Goal: Task Accomplishment & Management: Manage account settings

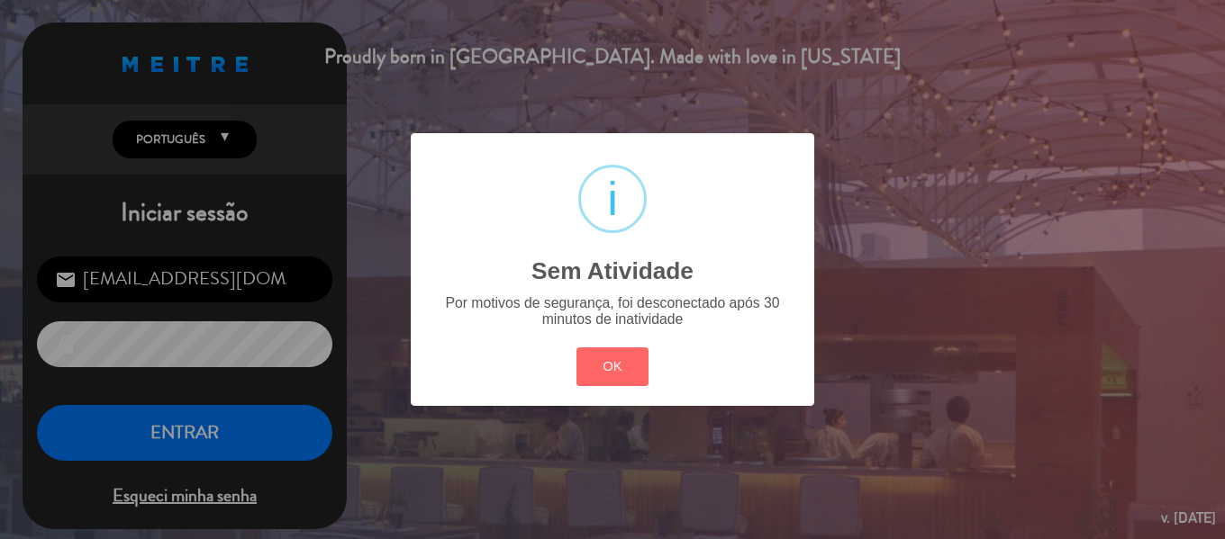
drag, startPoint x: 625, startPoint y: 357, endPoint x: 344, endPoint y: 439, distance: 292.7
click at [624, 358] on button "OK" at bounding box center [612, 367] width 73 height 39
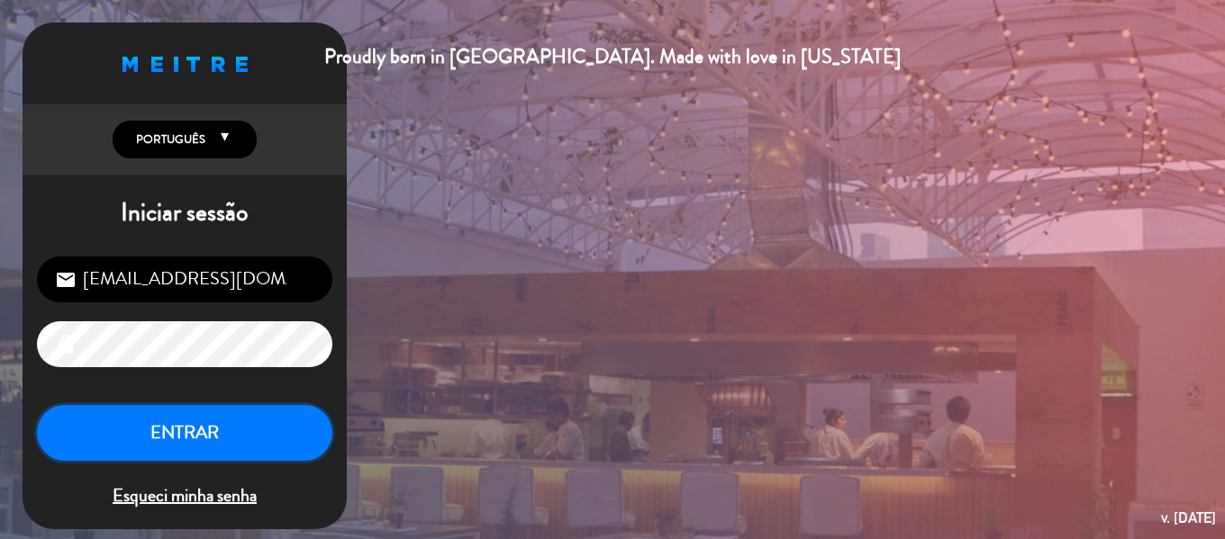
click at [149, 440] on button "ENTRAR" at bounding box center [184, 433] width 295 height 57
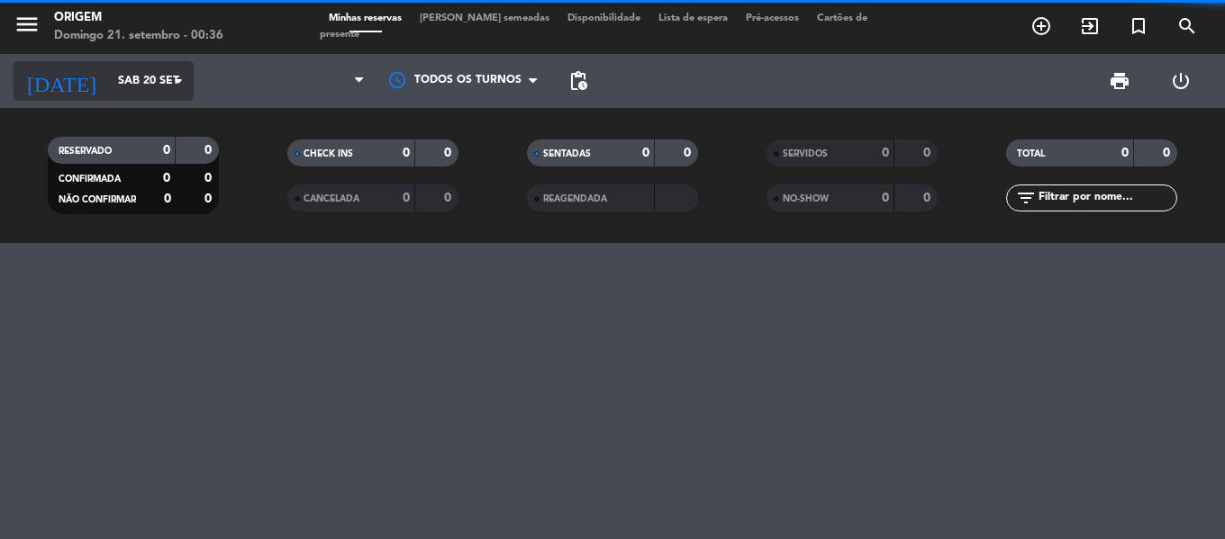
click at [109, 93] on input "Sáb 20 set" at bounding box center [185, 81] width 152 height 31
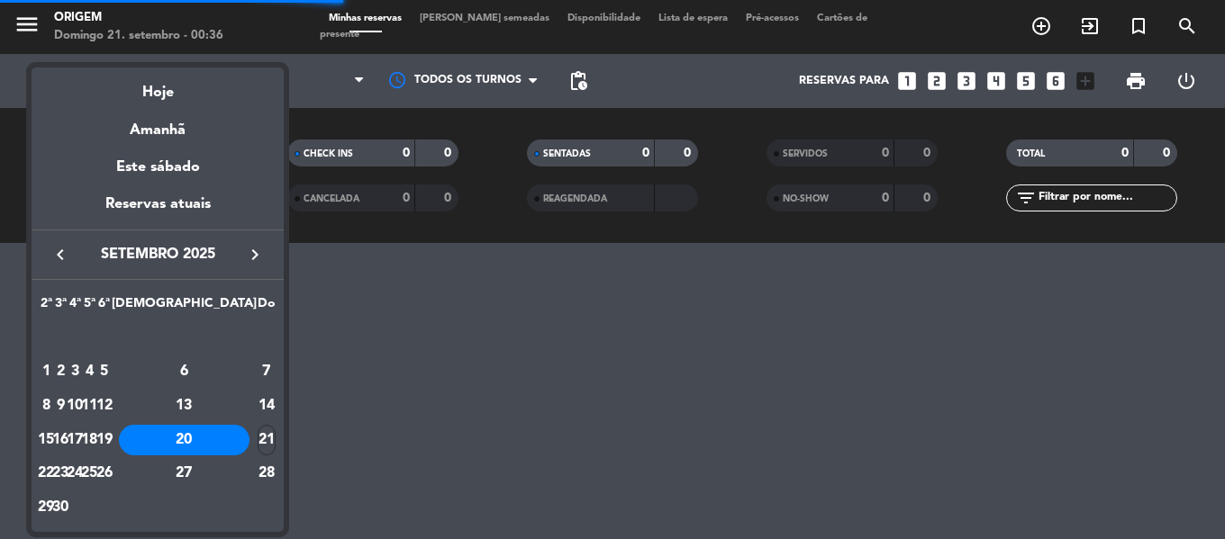
click at [22, 24] on div at bounding box center [612, 269] width 1225 height 539
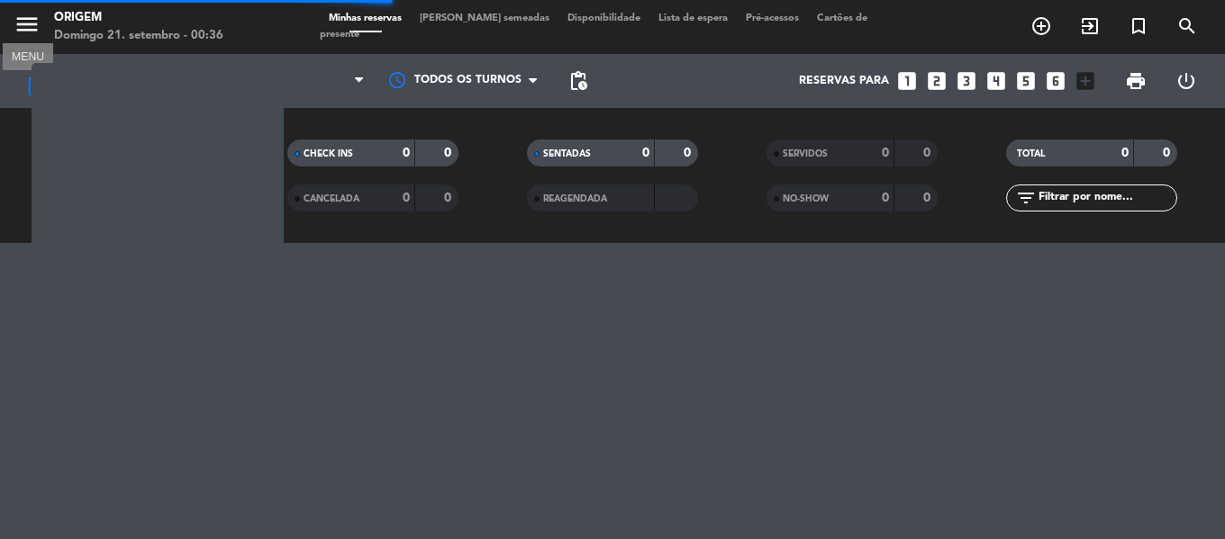
click at [23, 22] on icon "menu" at bounding box center [27, 24] width 27 height 27
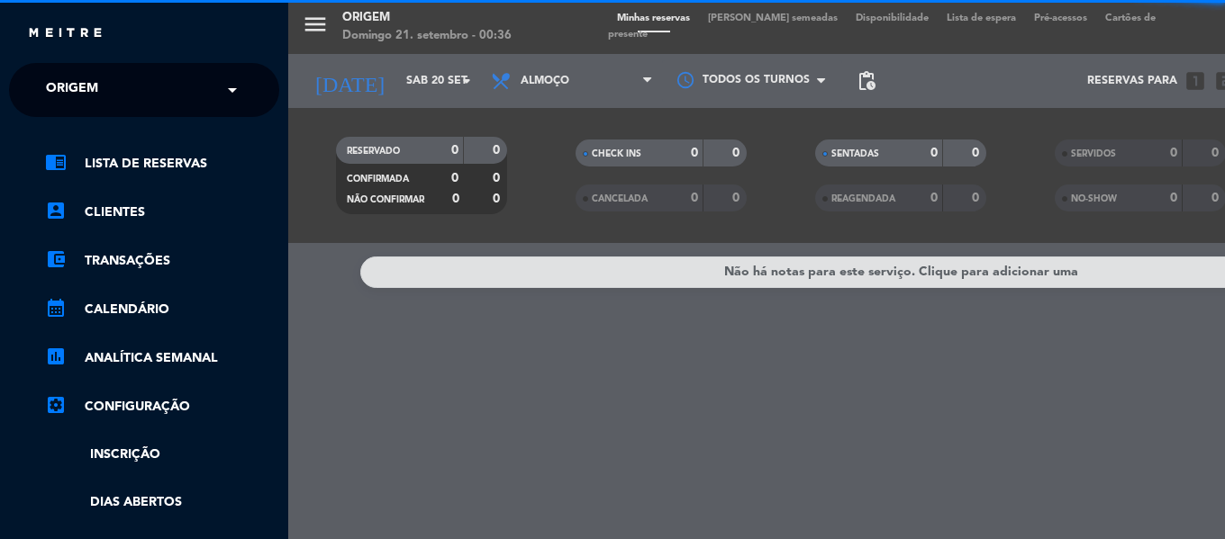
click at [86, 92] on span "Origem" at bounding box center [72, 90] width 52 height 38
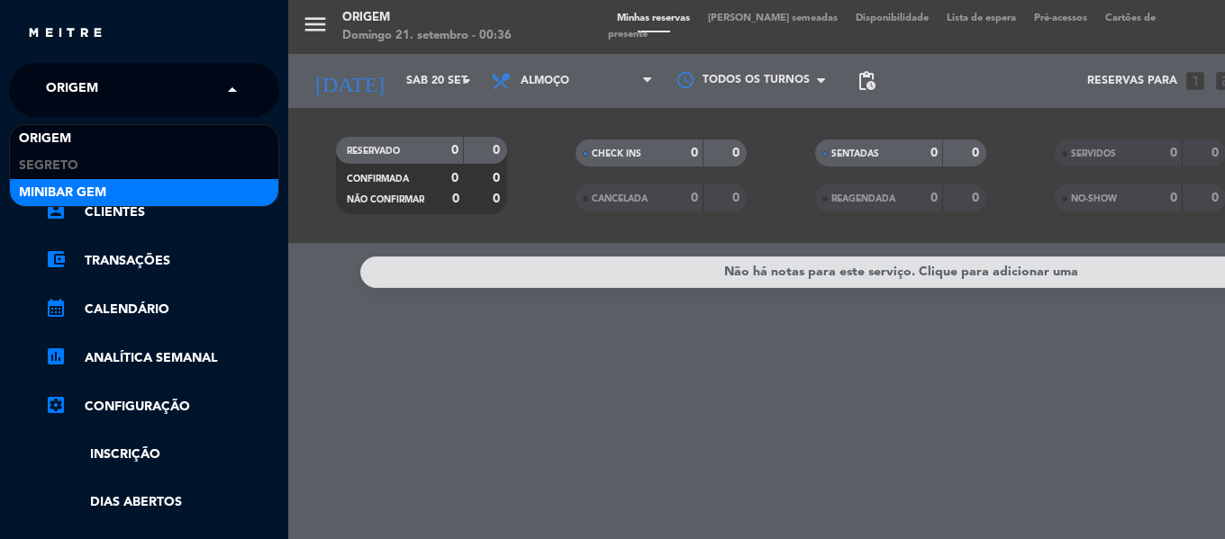
click at [82, 192] on span "MiniBar Gem" at bounding box center [62, 193] width 87 height 21
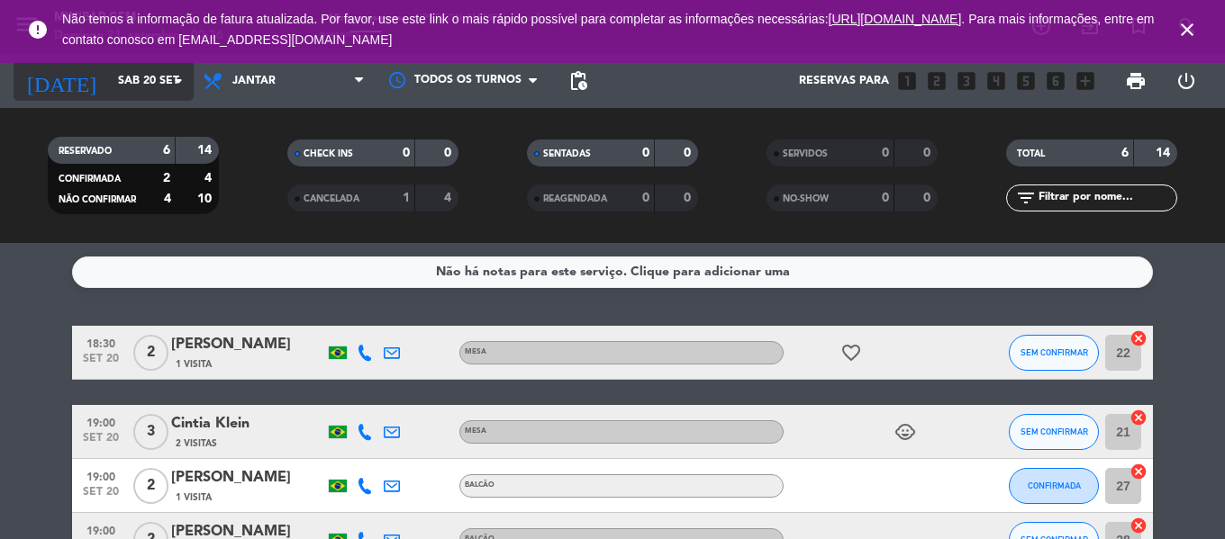
click at [138, 88] on input "Sáb 20 set" at bounding box center [185, 81] width 152 height 31
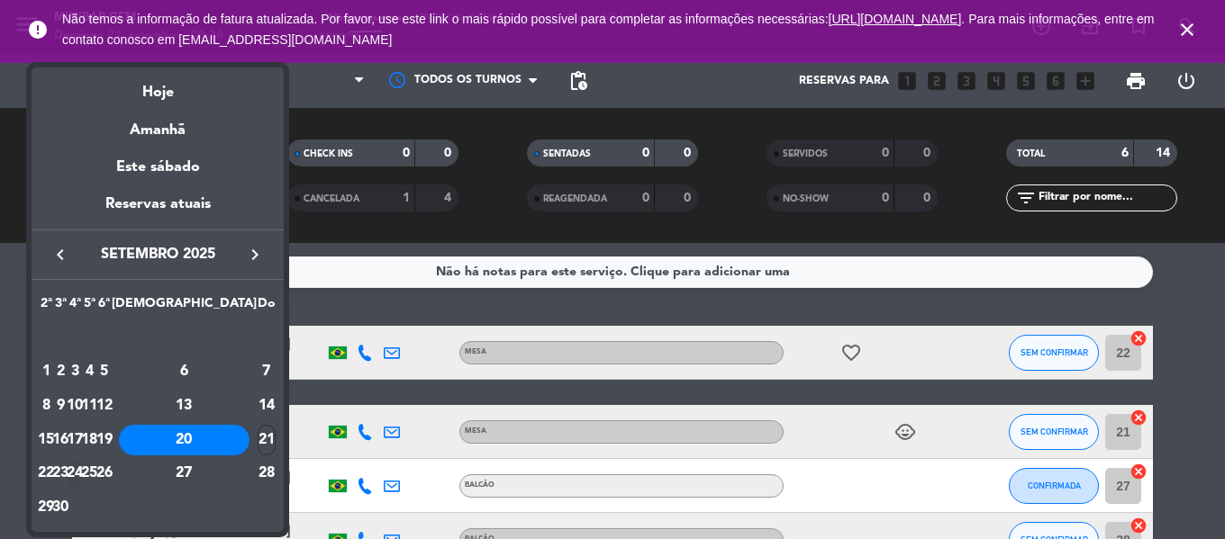
click at [82, 473] on div "24" at bounding box center [75, 474] width 14 height 31
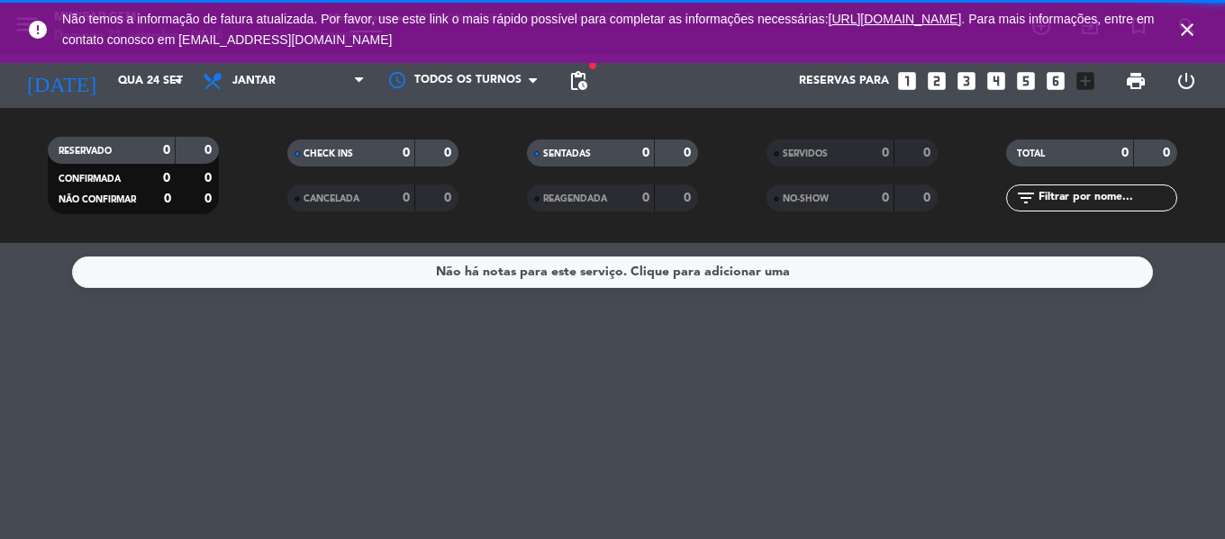
click at [583, 84] on span "pending_actions" at bounding box center [578, 81] width 22 height 22
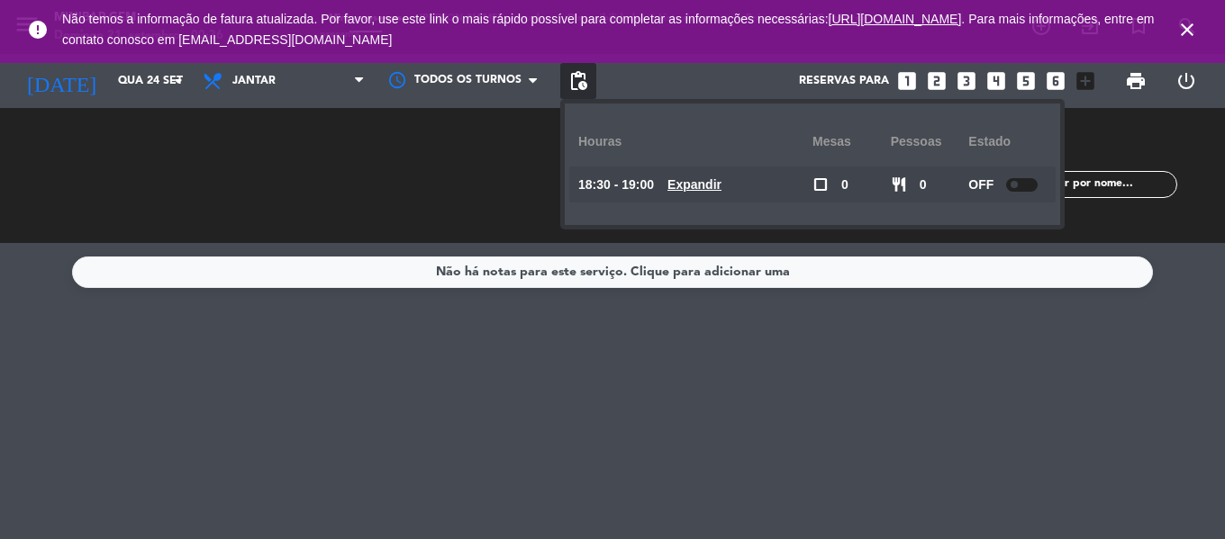
drag, startPoint x: 1034, startPoint y: 187, endPoint x: 970, endPoint y: 190, distance: 64.0
click at [1035, 187] on div at bounding box center [1022, 185] width 32 height 14
click at [120, 83] on input "Qua 24 set" at bounding box center [185, 81] width 152 height 31
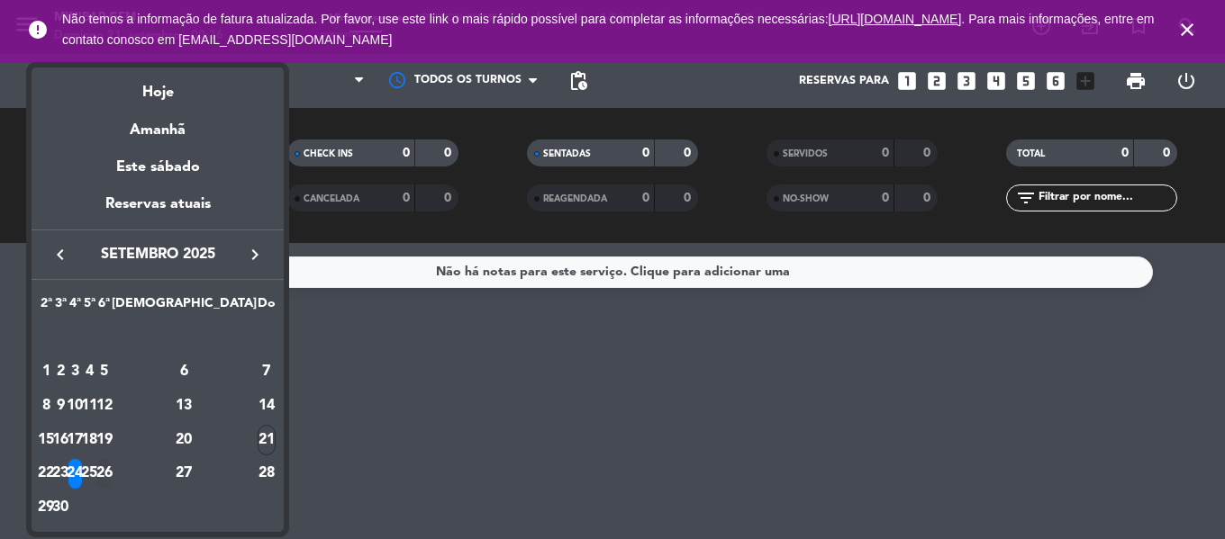
click at [111, 471] on div "26" at bounding box center [104, 474] width 14 height 31
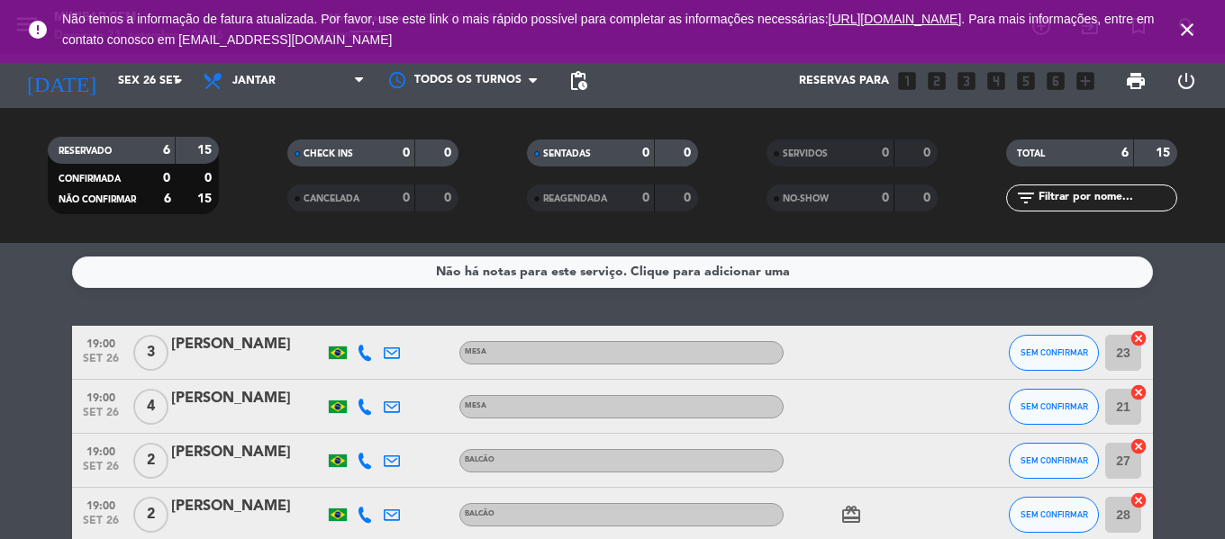
click at [1192, 33] on icon "close" at bounding box center [1187, 30] width 22 height 22
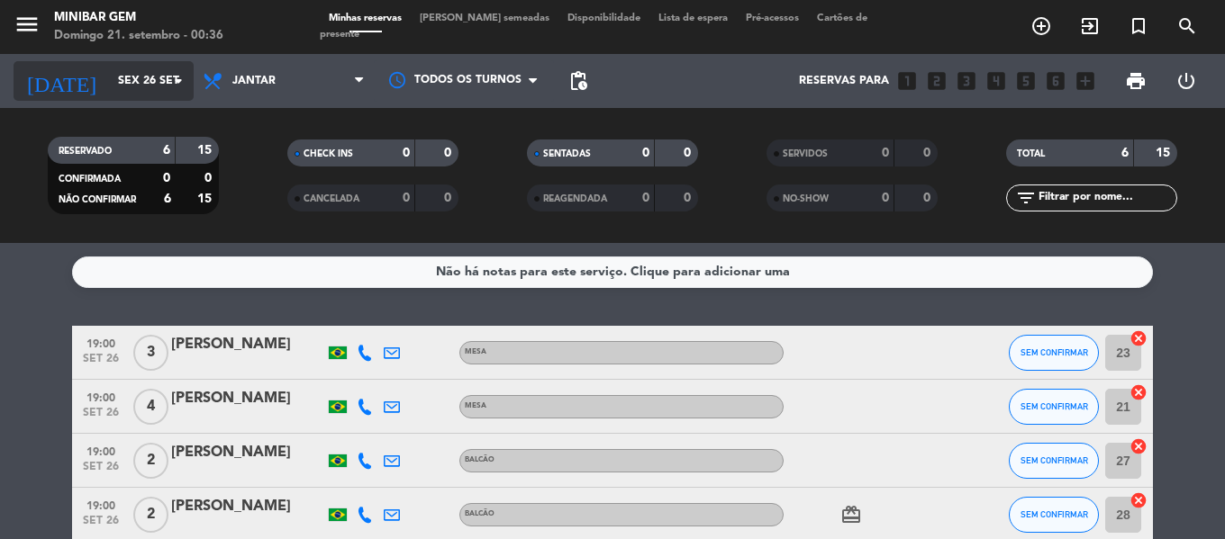
click at [109, 72] on input "Sex 26 set" at bounding box center [185, 81] width 152 height 31
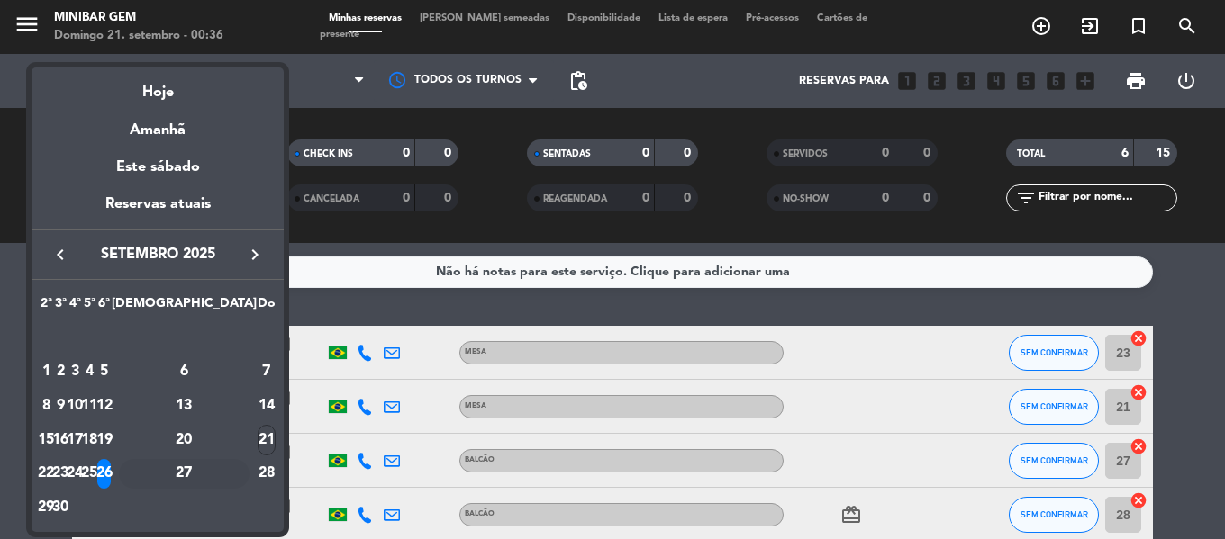
click at [230, 468] on div "27" at bounding box center [184, 474] width 131 height 31
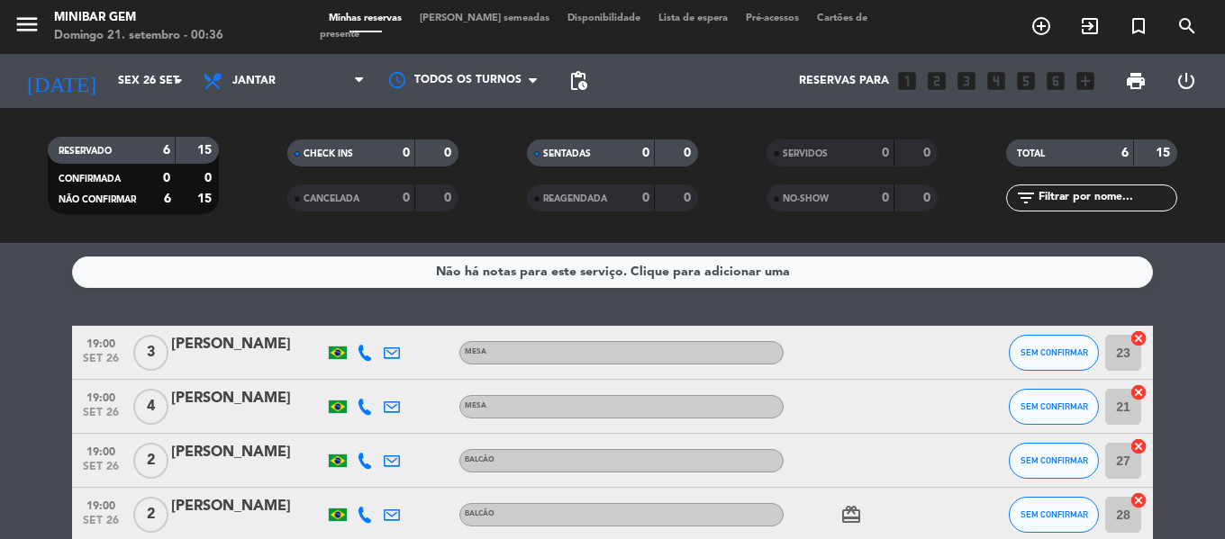
type input "[DATE]"
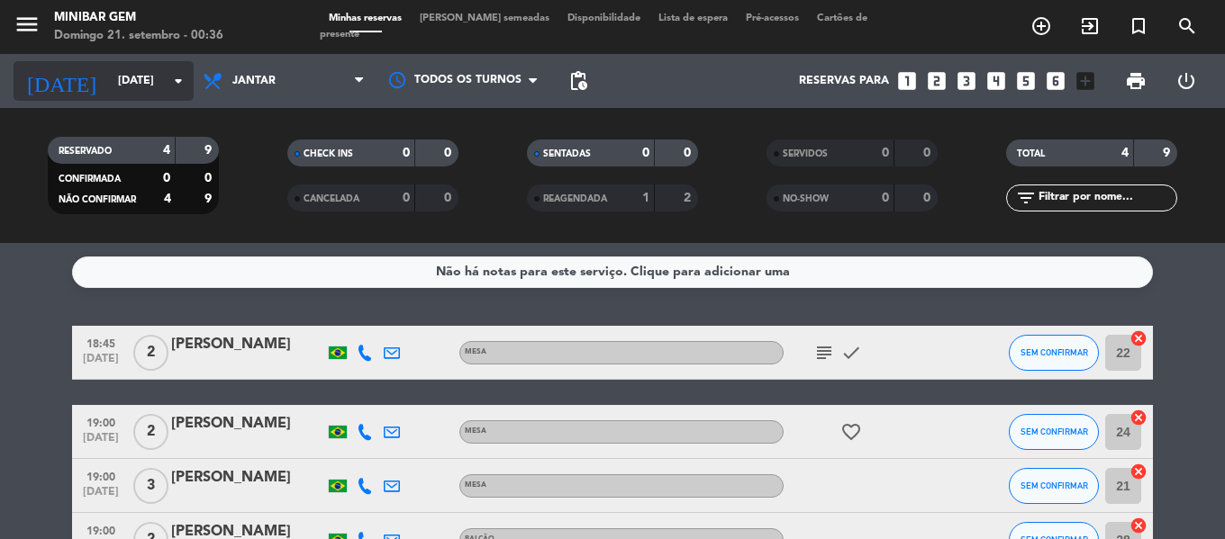
click at [143, 86] on input "[DATE]" at bounding box center [185, 81] width 152 height 31
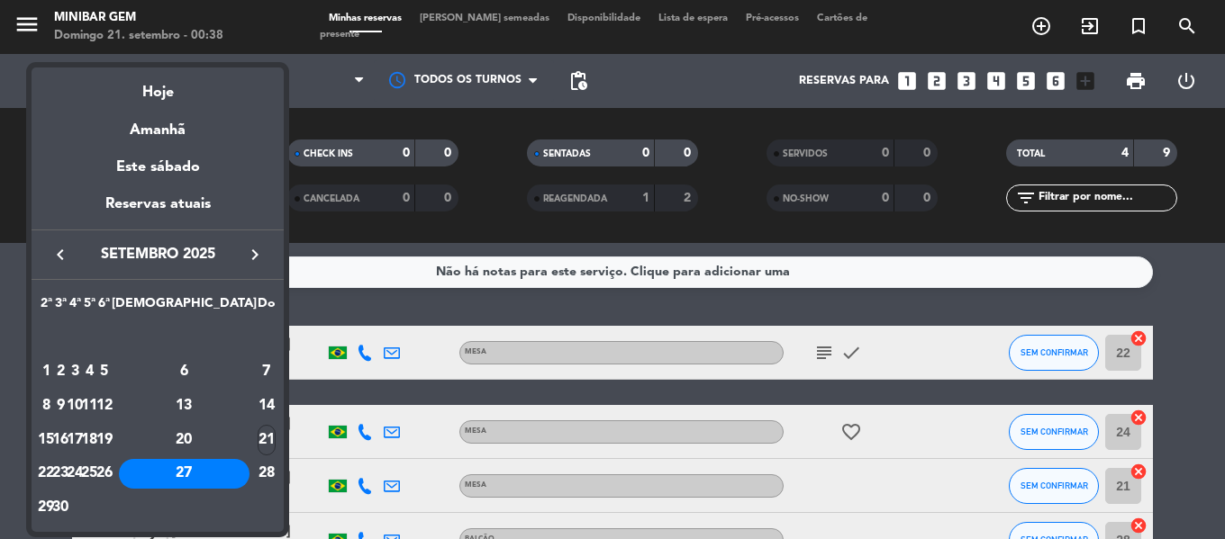
click at [324, 26] on div at bounding box center [612, 269] width 1225 height 539
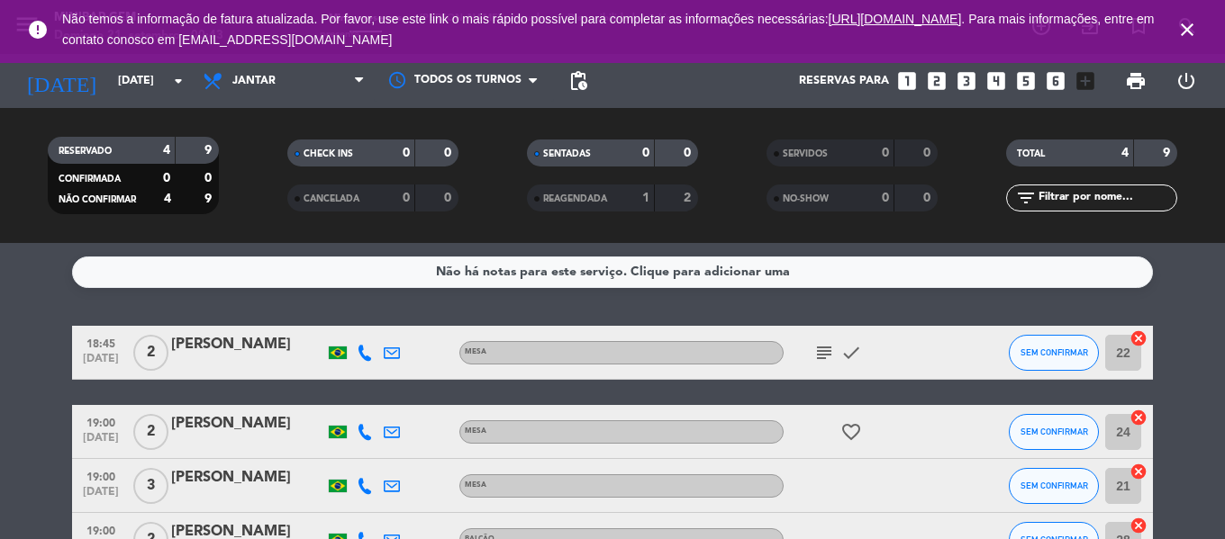
click at [1190, 31] on icon "close" at bounding box center [1187, 30] width 22 height 22
